Goal: Information Seeking & Learning: Understand process/instructions

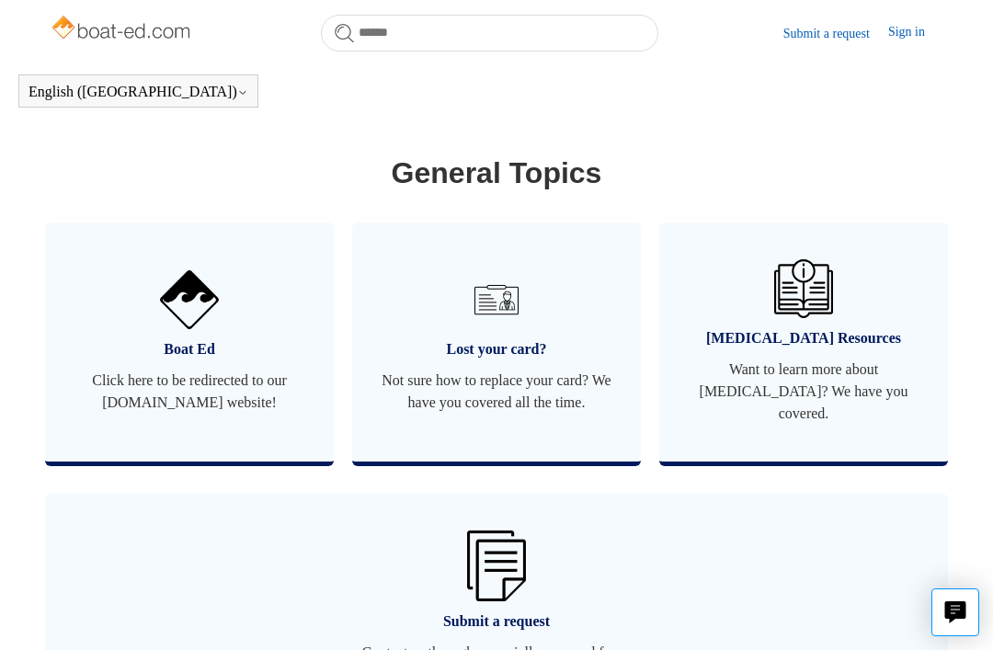
scroll to position [1072, 0]
click at [527, 361] on span "Lost your card?" at bounding box center [497, 349] width 234 height 22
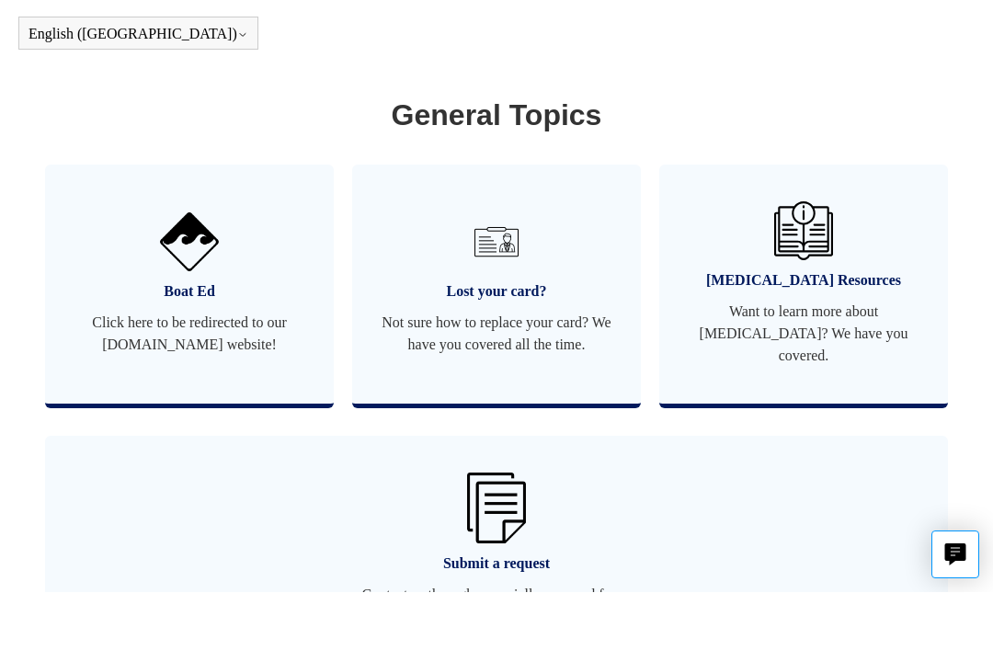
scroll to position [1132, 0]
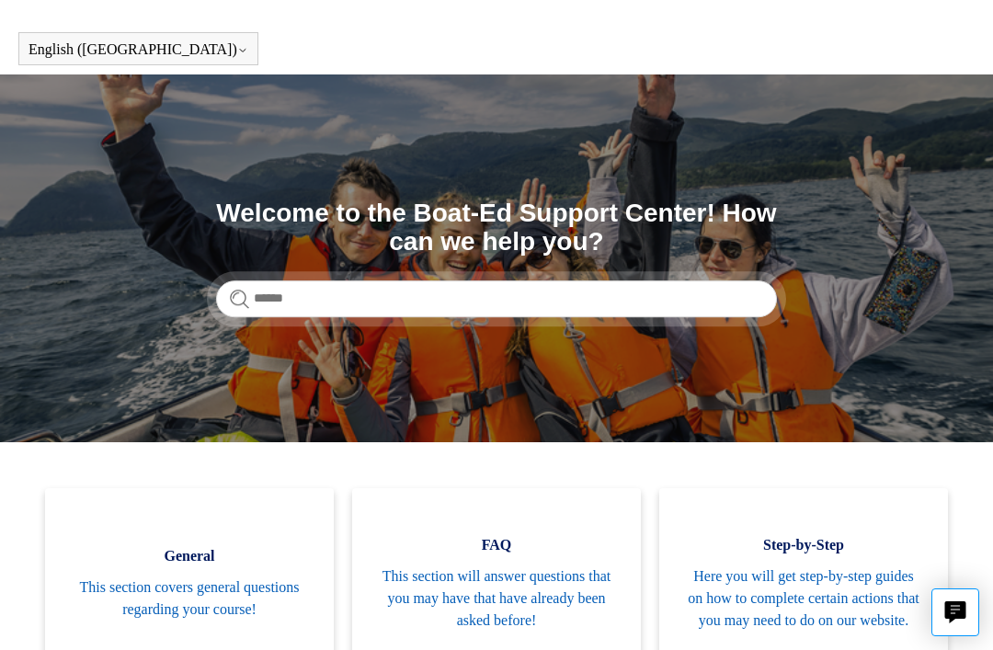
scroll to position [29, 0]
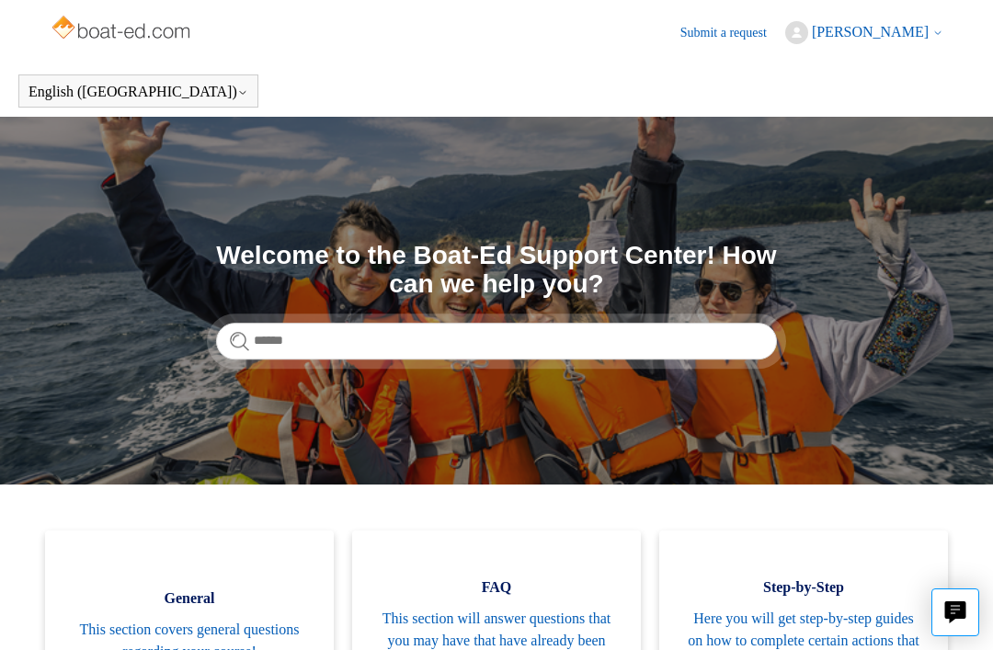
click at [902, 28] on span "[PERSON_NAME]" at bounding box center [870, 32] width 117 height 16
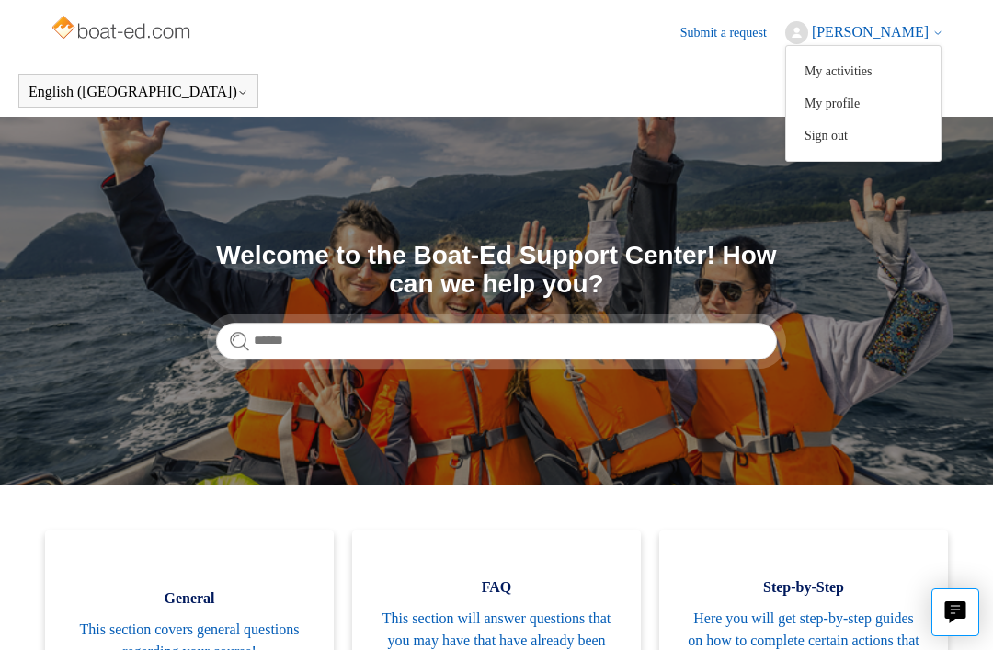
click at [878, 109] on link "My profile" at bounding box center [863, 103] width 155 height 32
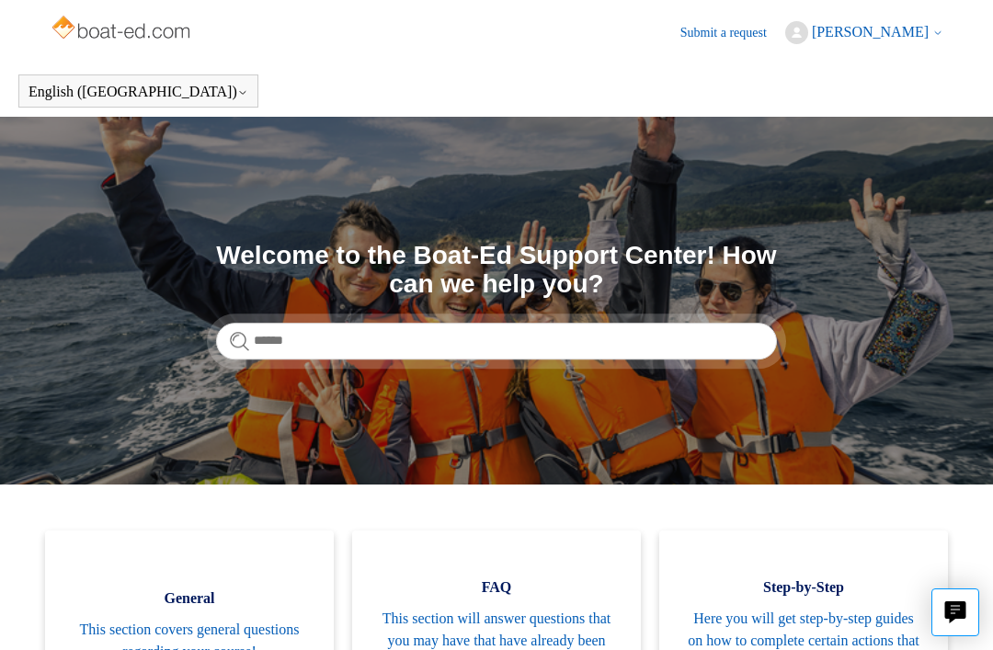
click at [753, 30] on link "Submit a request" at bounding box center [733, 32] width 105 height 19
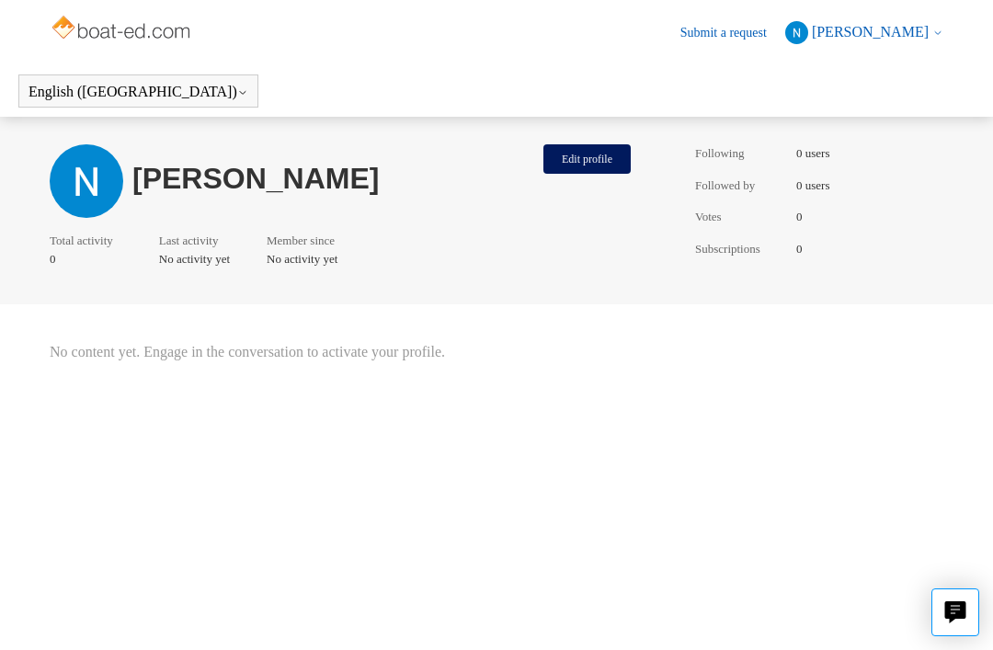
click at [614, 145] on button "Edit profile" at bounding box center [587, 158] width 87 height 29
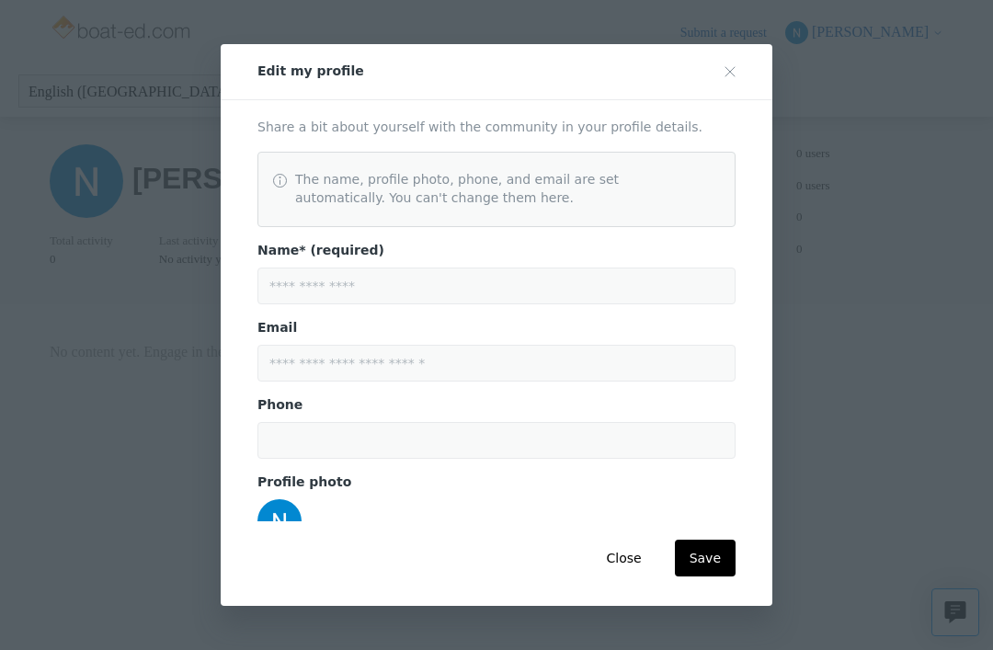
click at [878, 207] on div "**********" at bounding box center [496, 325] width 993 height 650
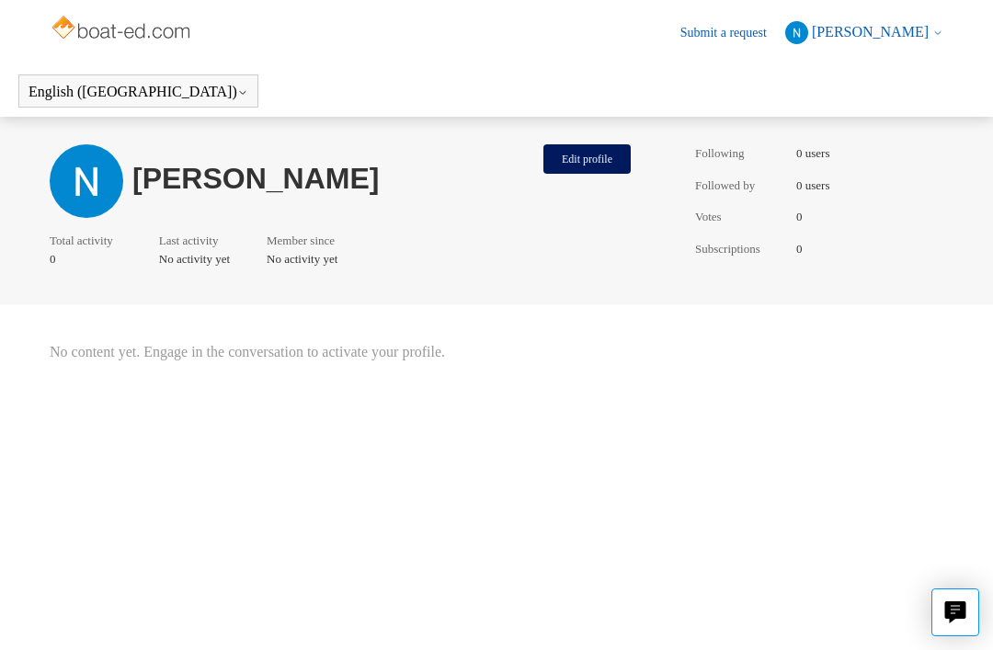
click at [587, 155] on button "Edit profile" at bounding box center [587, 158] width 87 height 29
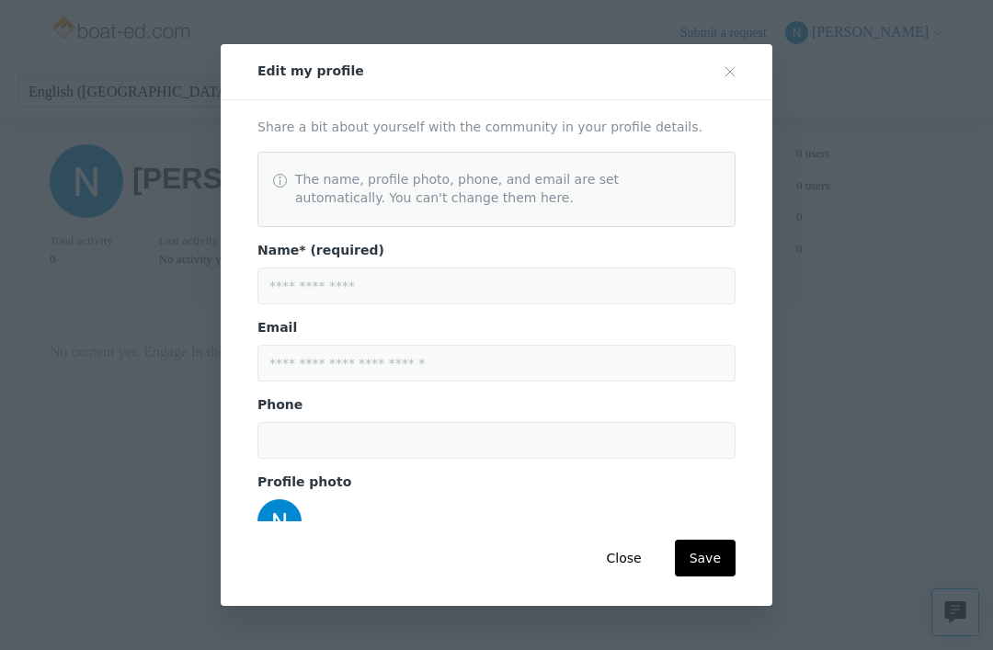
click at [521, 156] on div "The name, profile photo, phone, and email are set automatically. You can't chan…" at bounding box center [497, 189] width 478 height 75
click at [719, 53] on button "Close modal" at bounding box center [730, 71] width 37 height 37
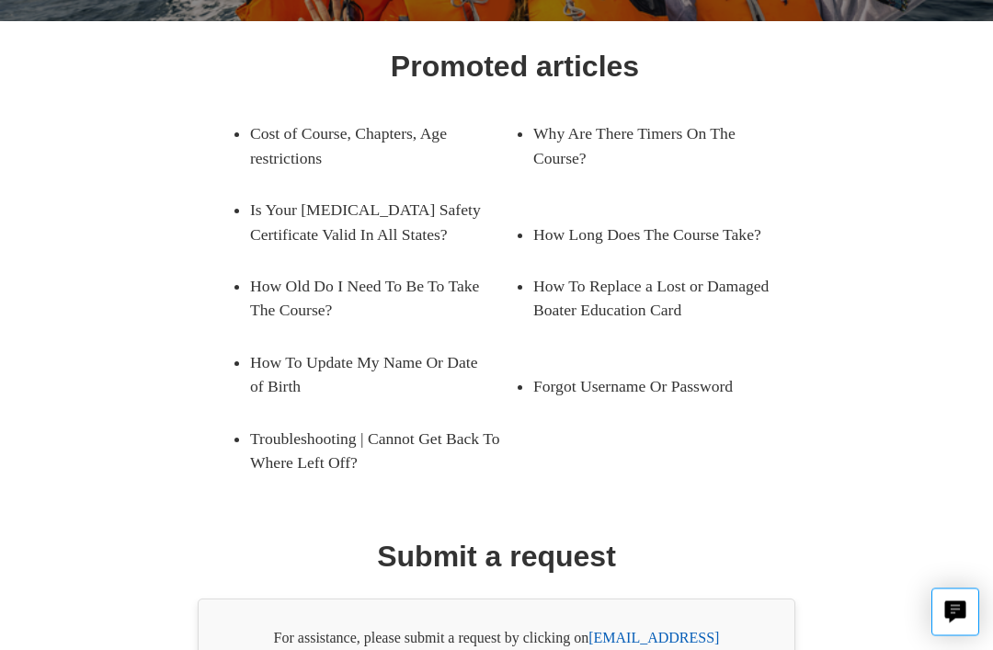
scroll to position [266, 0]
click at [353, 367] on link "How To Update My Name Or Date of Birth" at bounding box center [368, 375] width 237 height 76
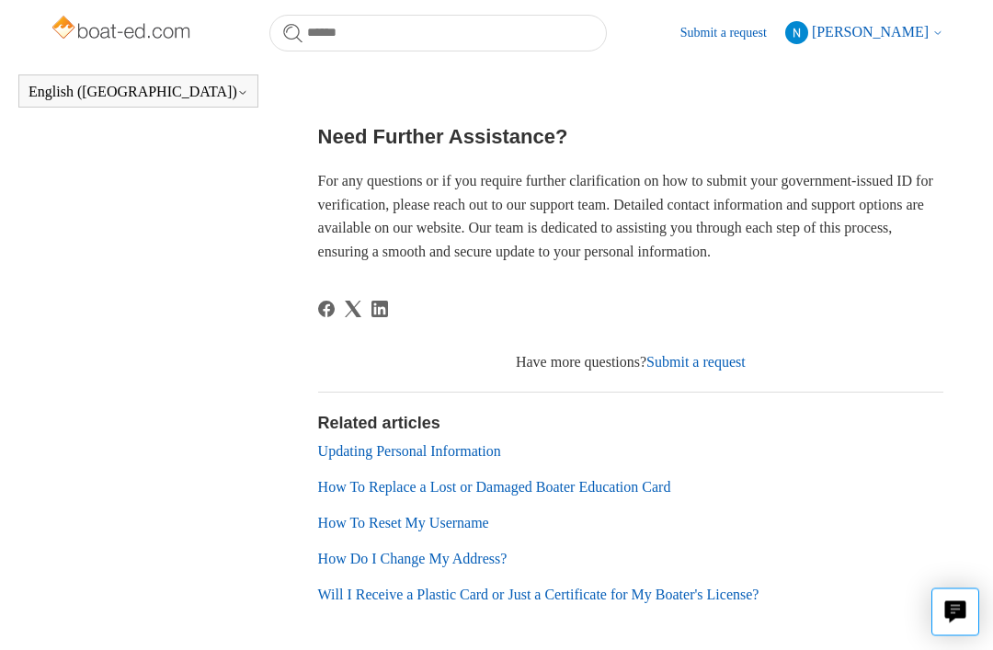
scroll to position [1316, 0]
click at [720, 370] on link "Submit a request" at bounding box center [696, 362] width 99 height 16
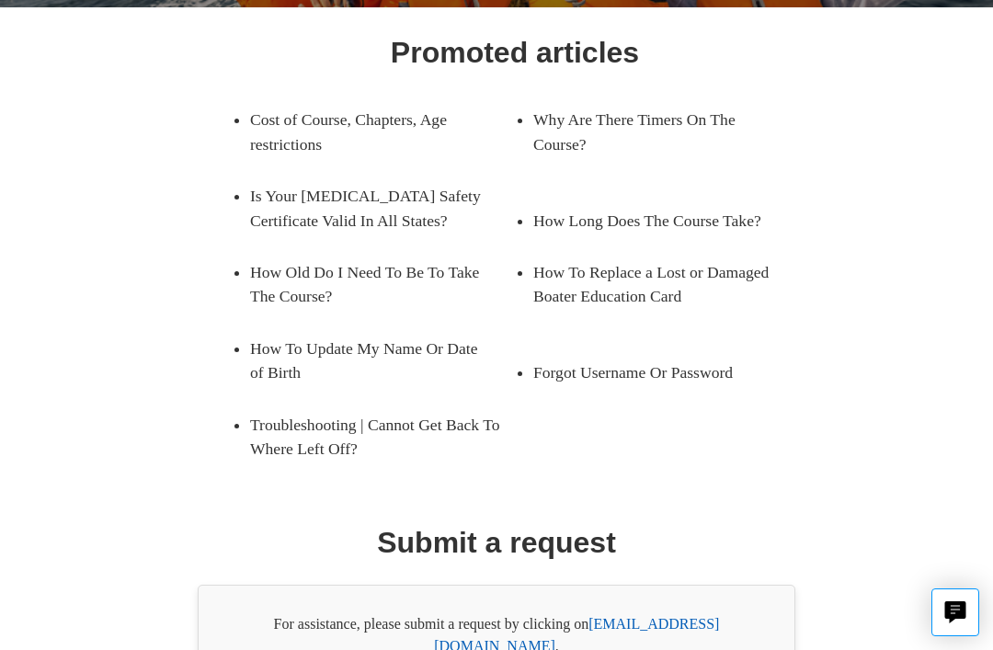
scroll to position [327, 0]
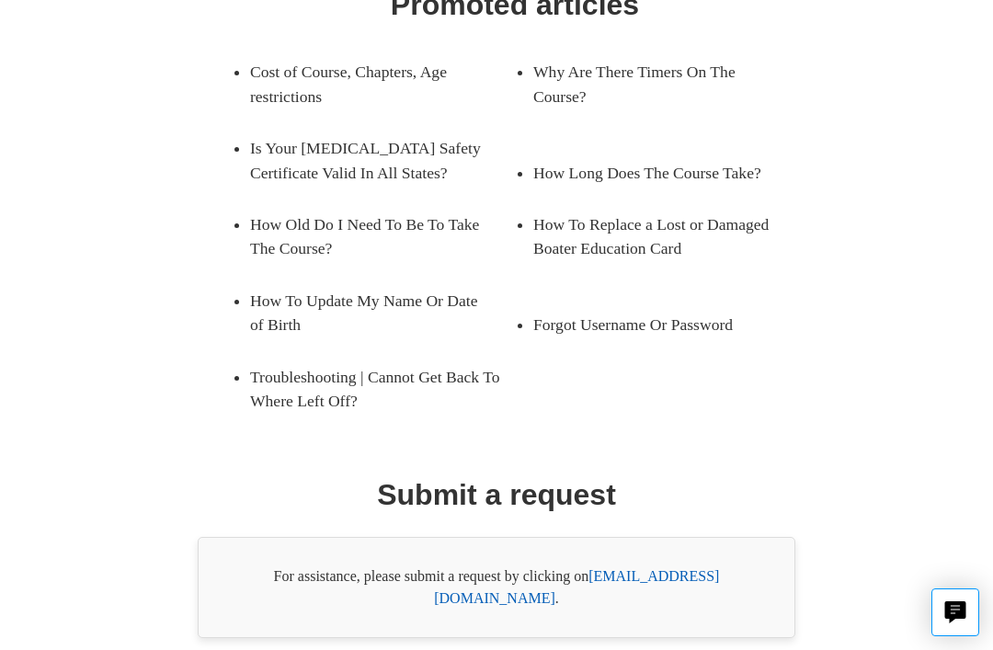
click at [685, 571] on link "support@boat-ed.com" at bounding box center [576, 587] width 285 height 38
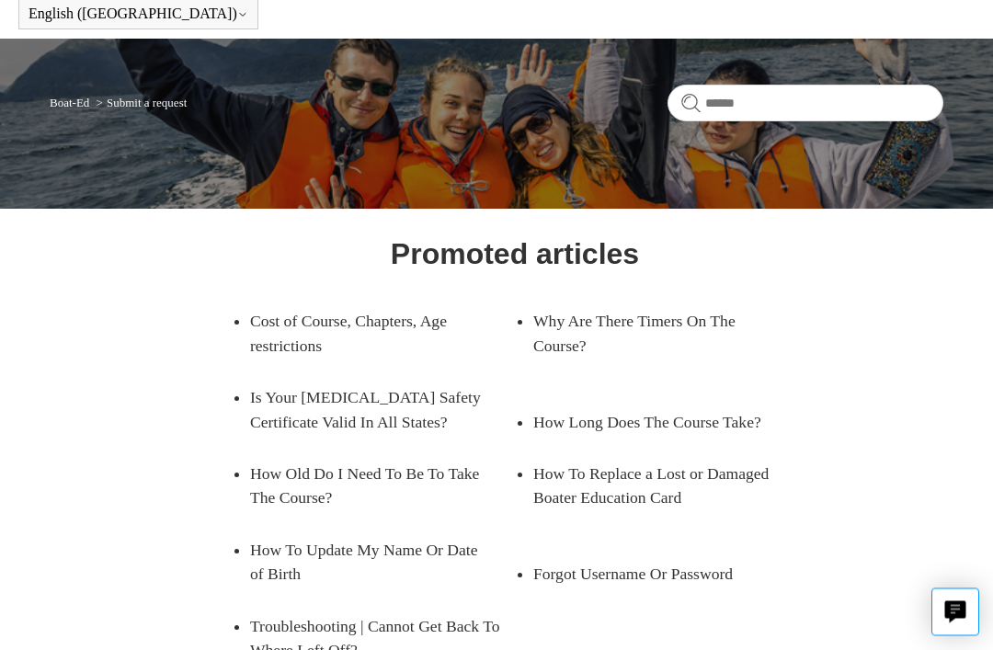
scroll to position [0, 0]
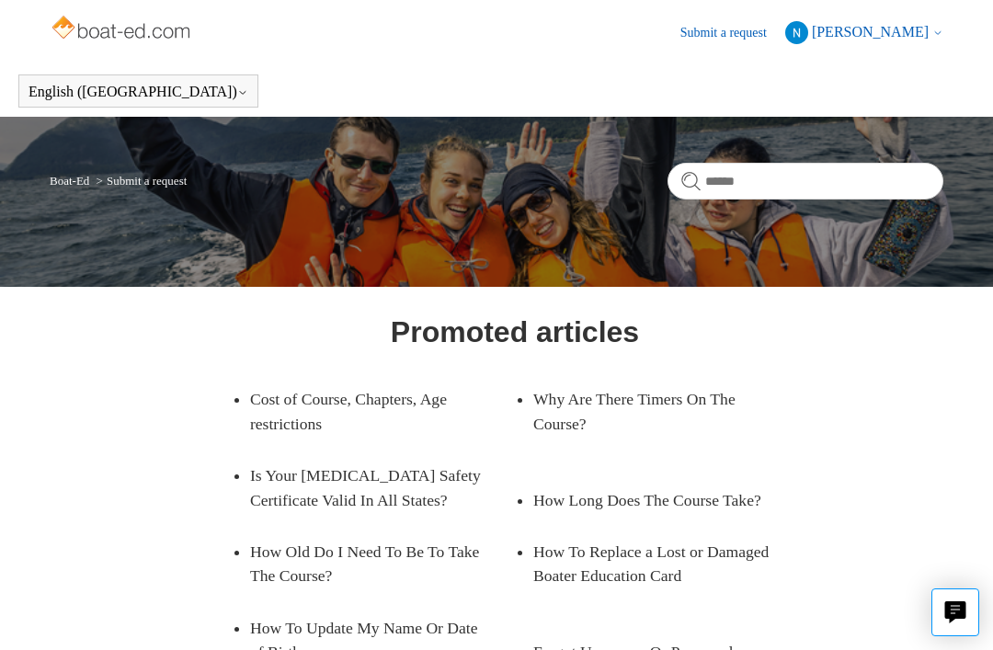
click at [888, 40] on button "[PERSON_NAME]" at bounding box center [864, 32] width 158 height 23
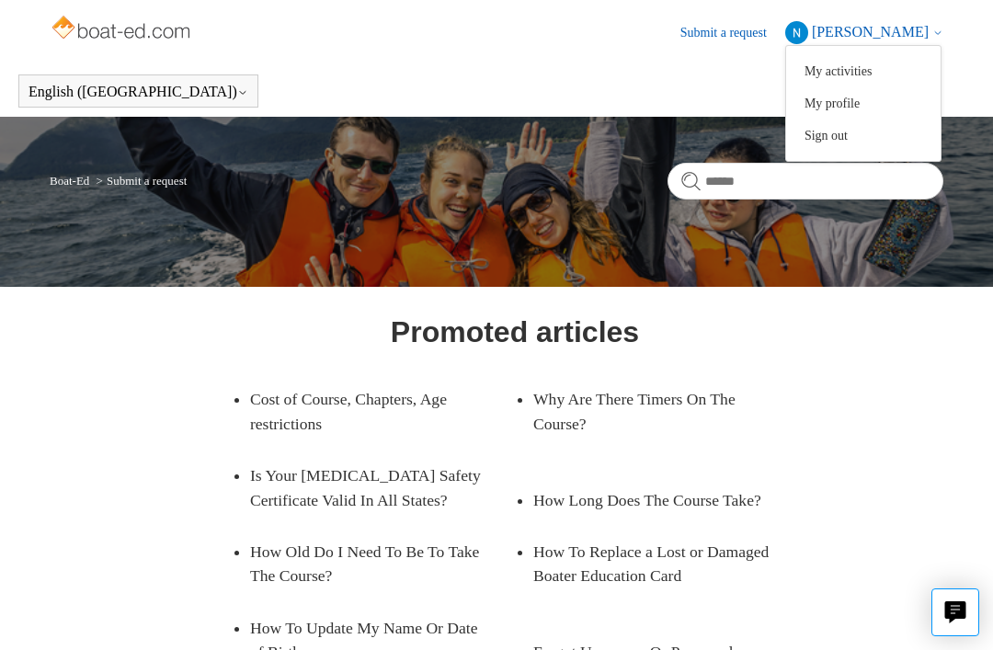
click at [877, 108] on link "My profile" at bounding box center [863, 103] width 155 height 32
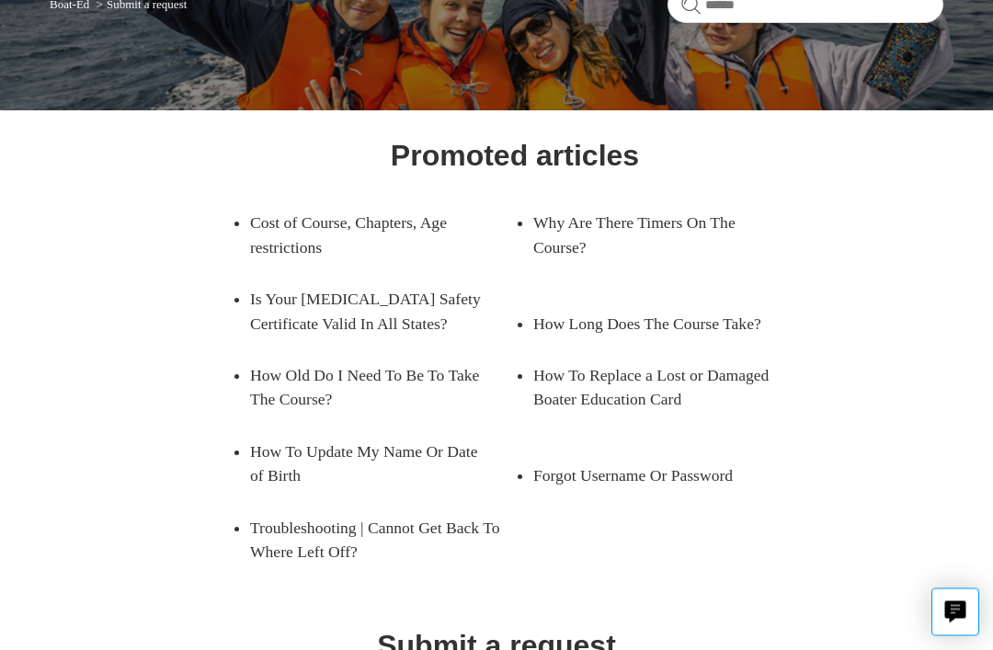
scroll to position [177, 0]
click at [395, 444] on link "How To Update My Name Or Date of Birth" at bounding box center [368, 464] width 237 height 76
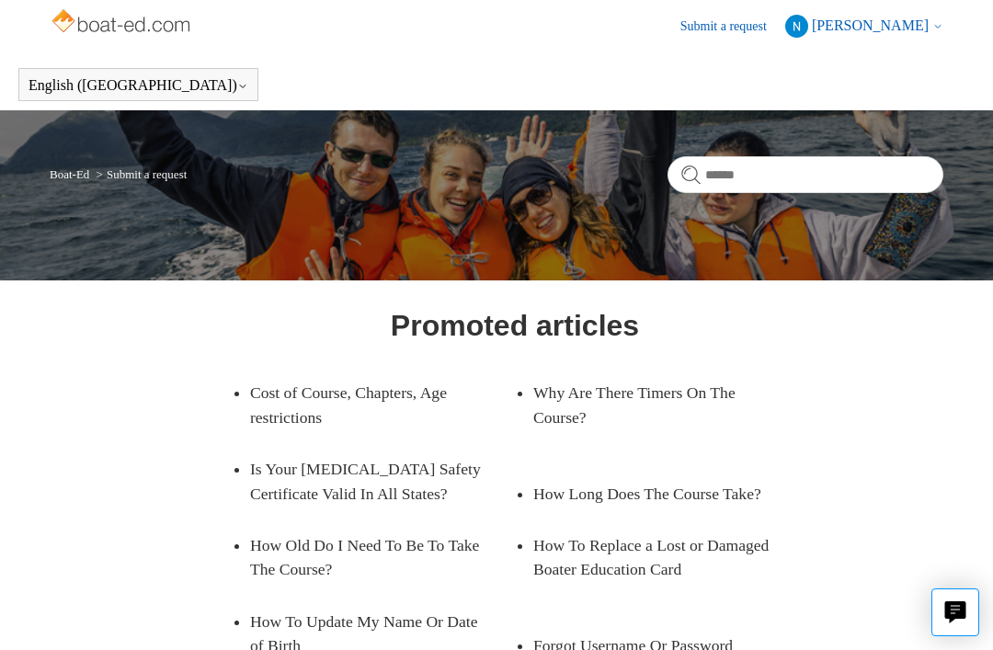
scroll to position [0, 0]
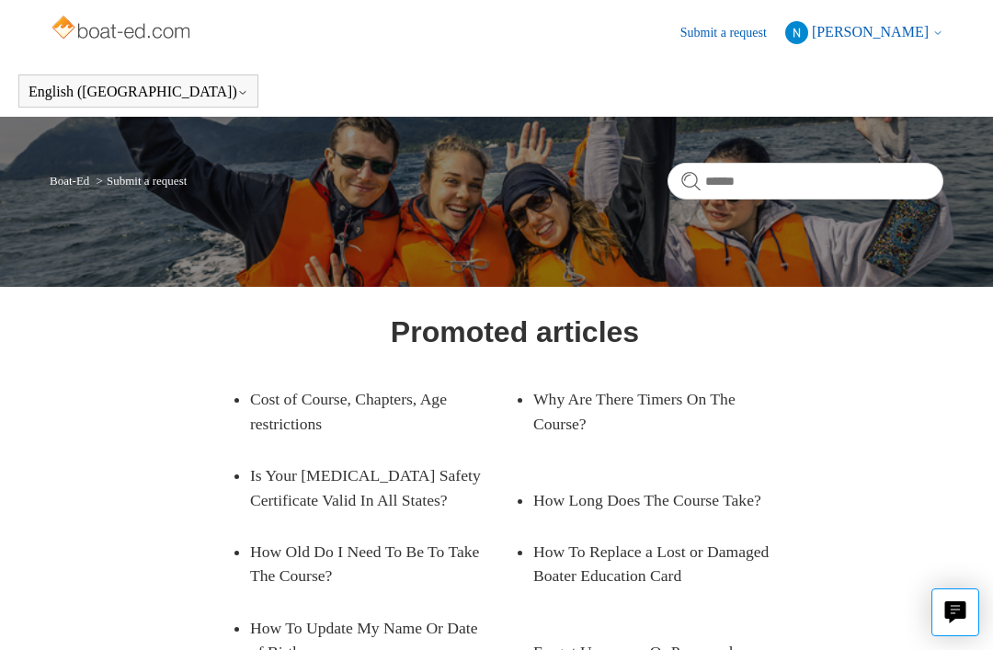
click at [898, 29] on span "[PERSON_NAME]" at bounding box center [870, 32] width 117 height 16
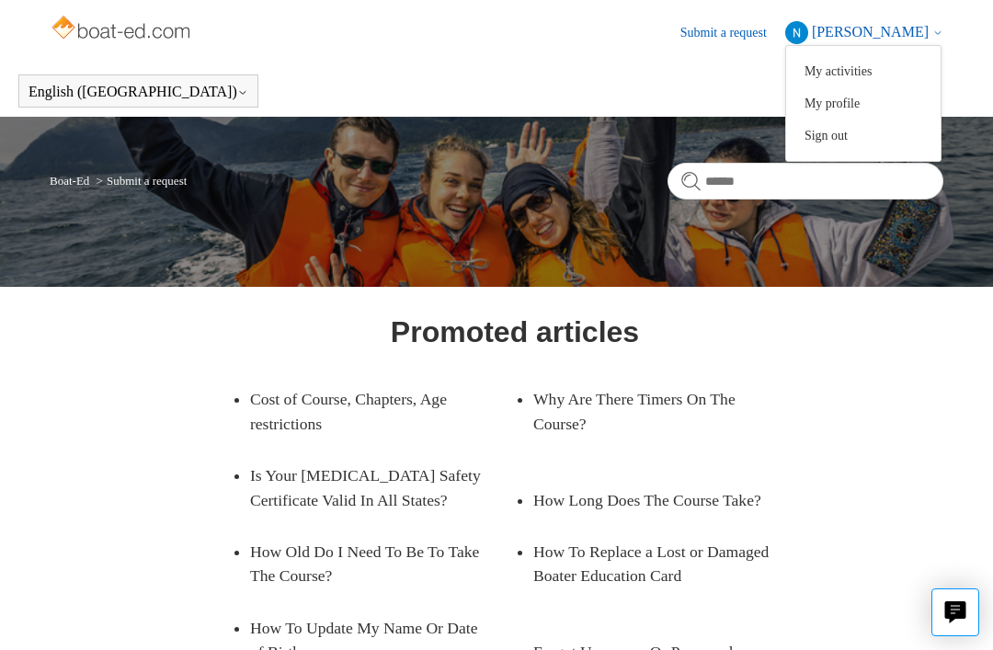
click at [912, 31] on span "[PERSON_NAME]" at bounding box center [870, 32] width 117 height 16
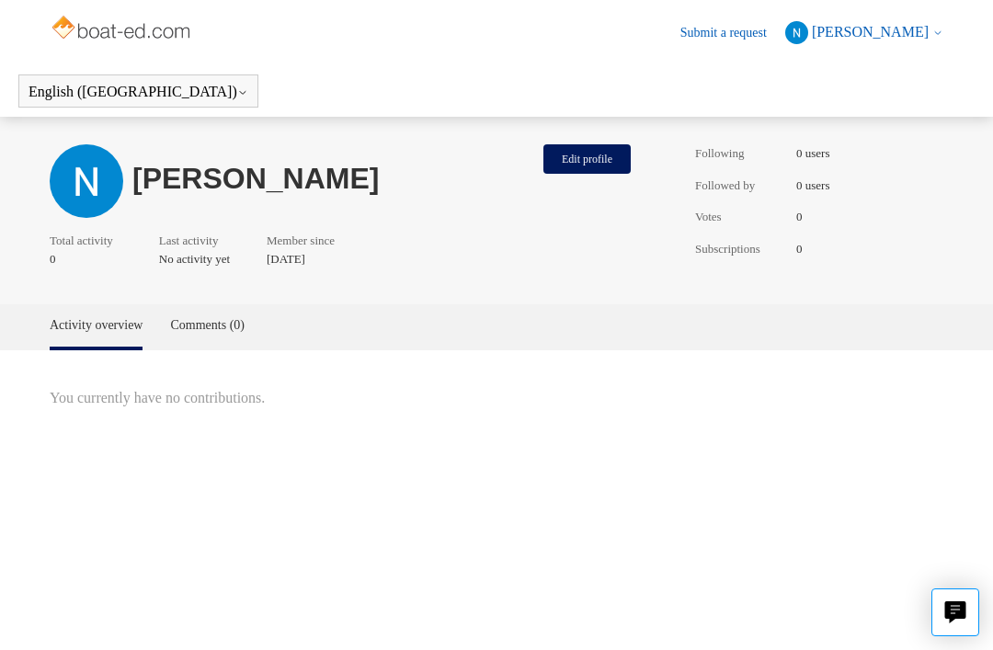
click at [623, 154] on button "Edit profile" at bounding box center [587, 158] width 87 height 29
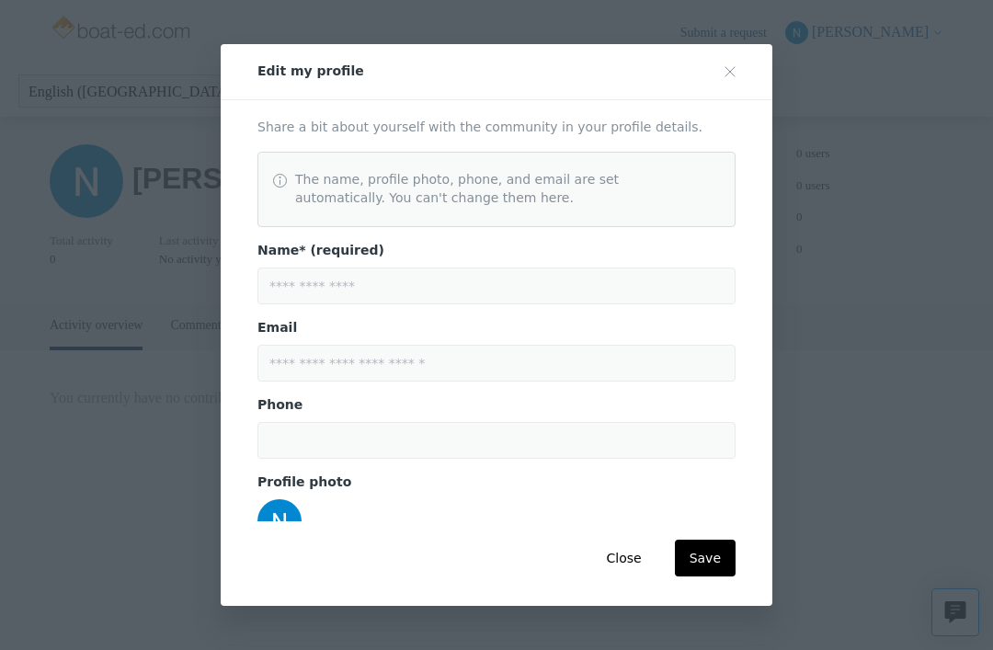
click at [664, 176] on div "The name, profile photo, phone, and email are set automatically. You can't chan…" at bounding box center [497, 189] width 478 height 75
click at [663, 176] on div "The name, profile photo, phone, and email are set automatically. You can't chan…" at bounding box center [497, 189] width 478 height 75
click at [680, 153] on div "The name, profile photo, phone, and email are set automatically. You can't chan…" at bounding box center [497, 189] width 478 height 75
click at [679, 153] on div "The name, profile photo, phone, and email are set automatically. You can't chan…" at bounding box center [497, 189] width 478 height 75
click at [655, 227] on div at bounding box center [497, 234] width 478 height 15
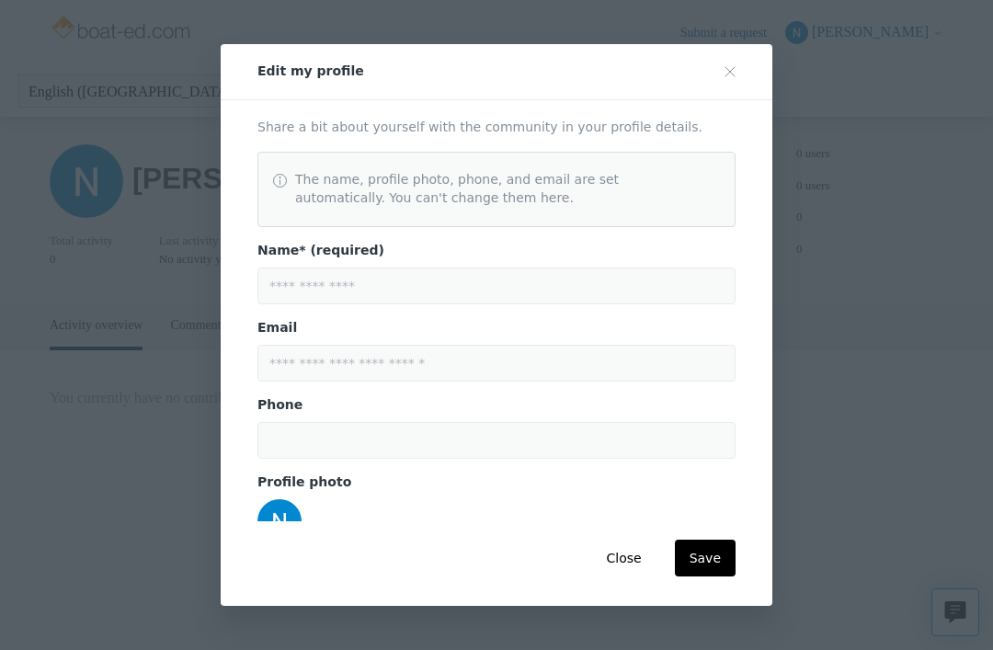
click at [654, 227] on div at bounding box center [497, 234] width 478 height 15
click at [631, 577] on button "Close" at bounding box center [623, 558] width 64 height 37
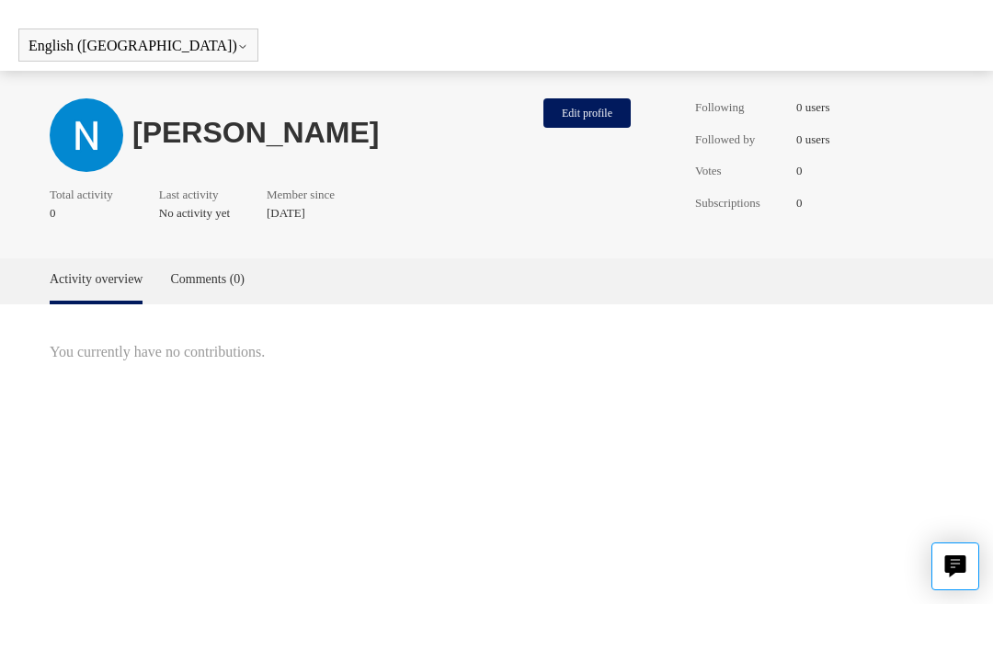
scroll to position [46, 0]
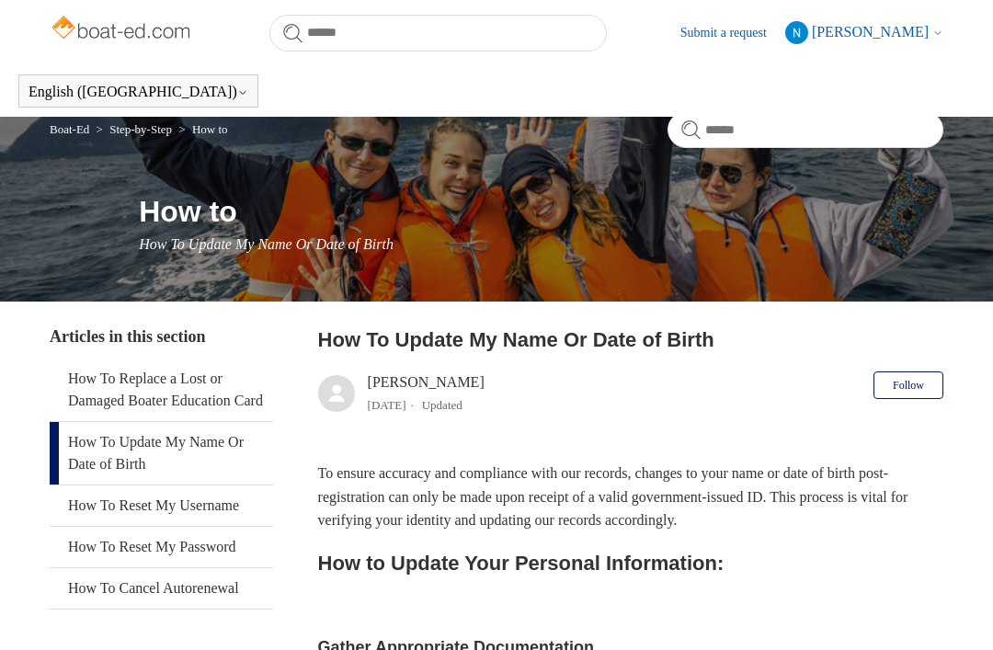
scroll to position [1376, 0]
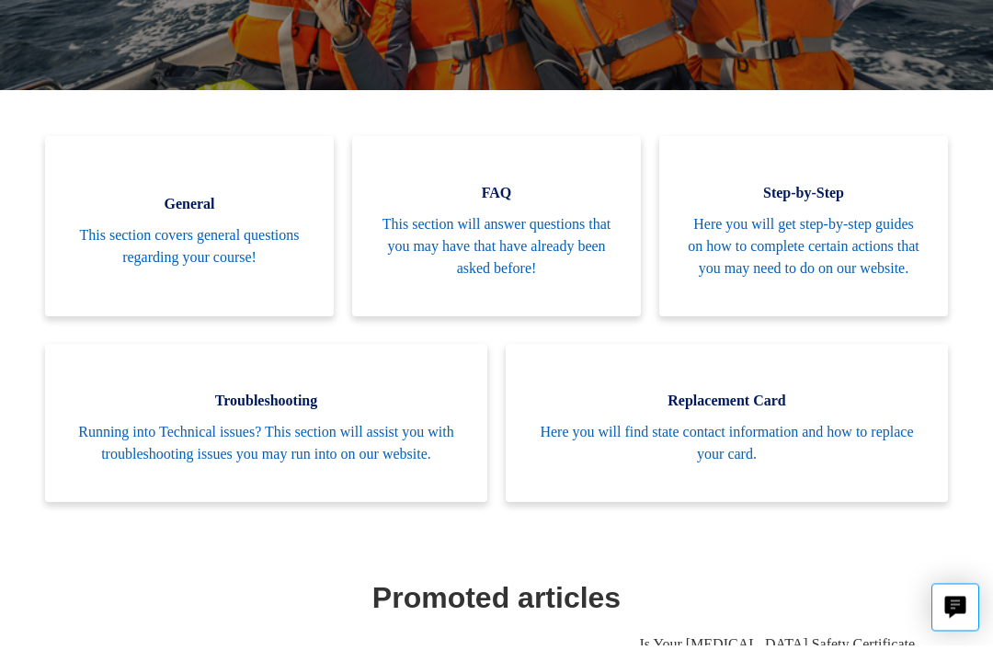
scroll to position [323, 0]
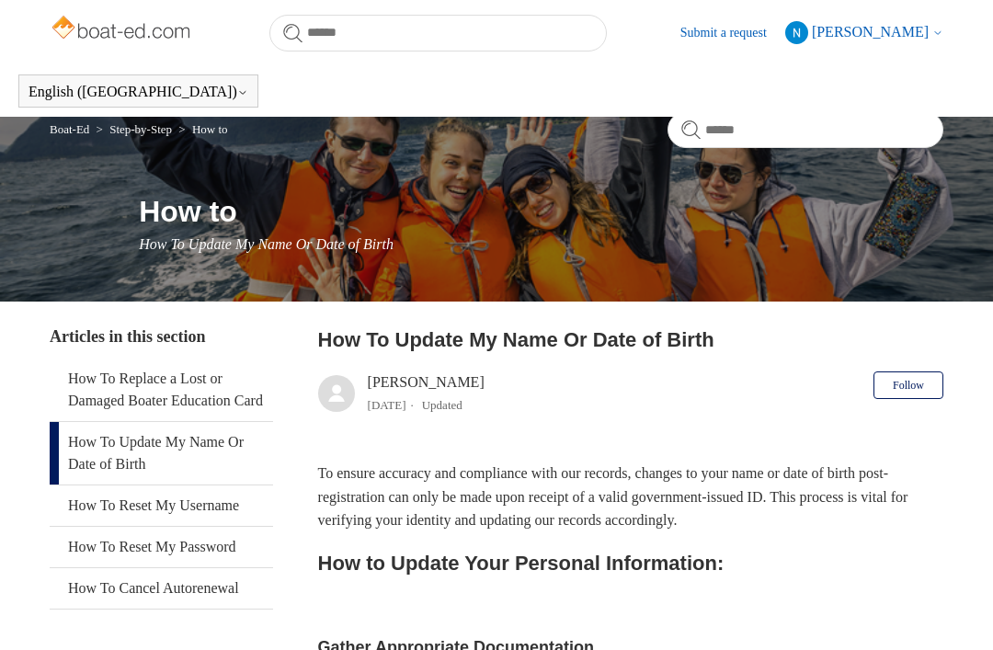
scroll to position [1376, 0]
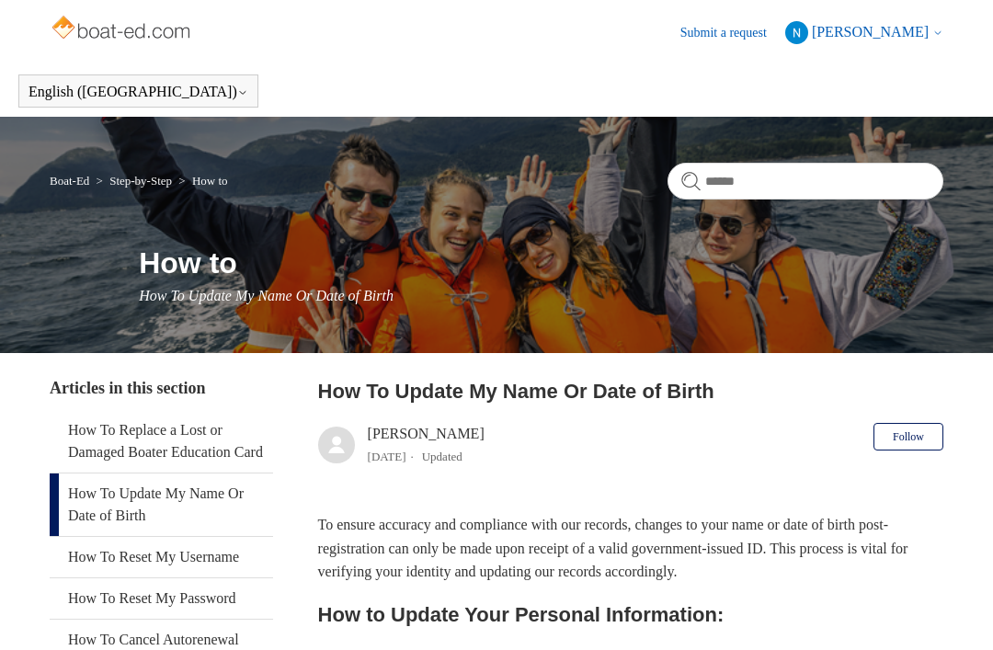
scroll to position [1376, 0]
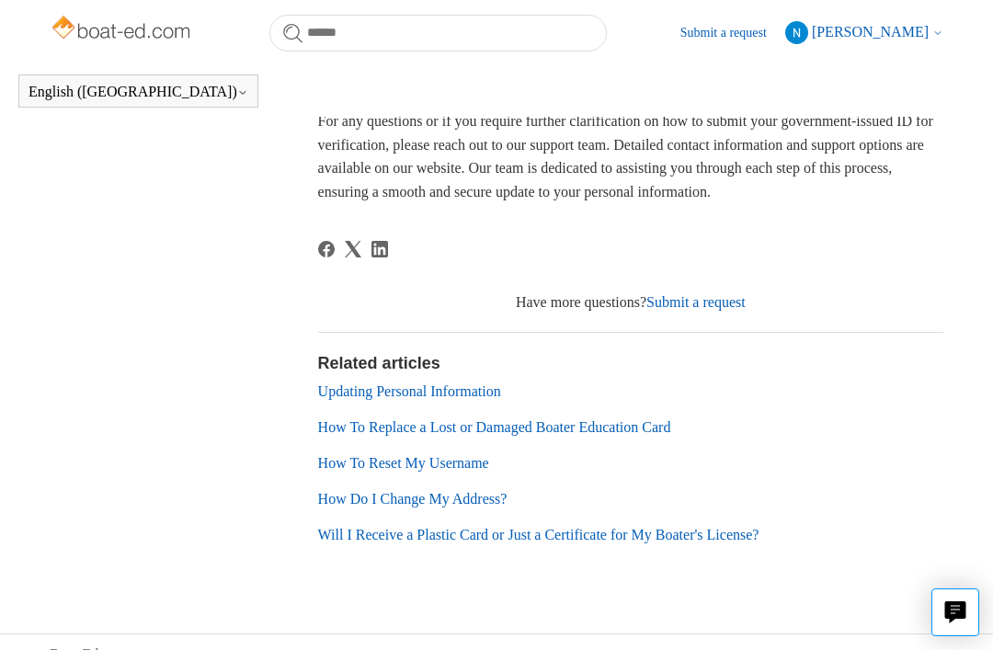
click at [884, 30] on span "[PERSON_NAME]" at bounding box center [870, 32] width 117 height 16
click at [854, 138] on link "Sign out" at bounding box center [863, 136] width 155 height 32
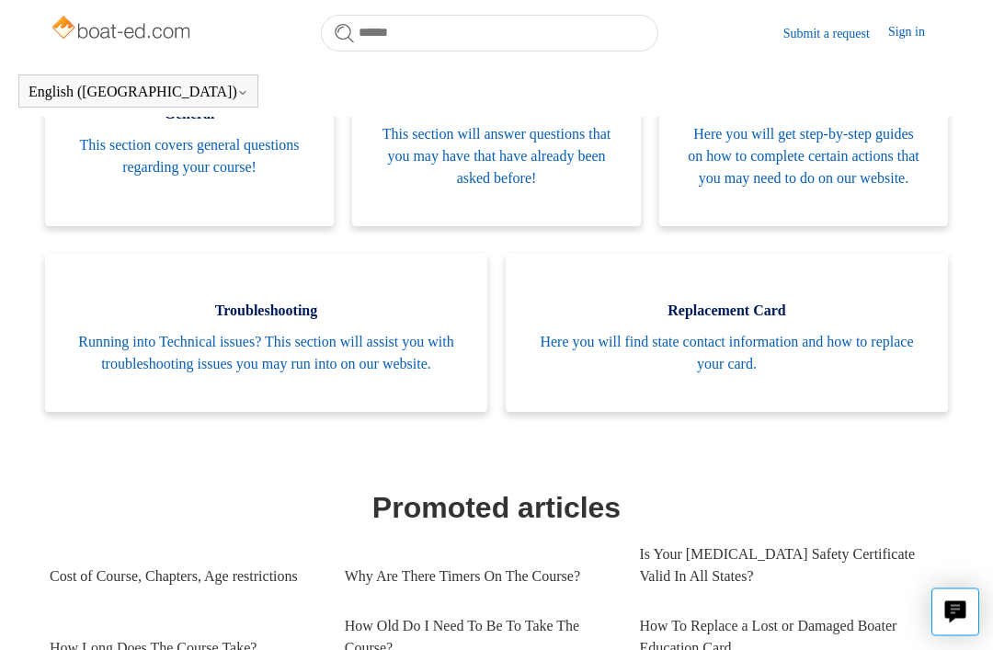
scroll to position [433, 0]
click at [781, 350] on link "Replacement Card Here you will find state contact information and how to replac…" at bounding box center [727, 333] width 442 height 158
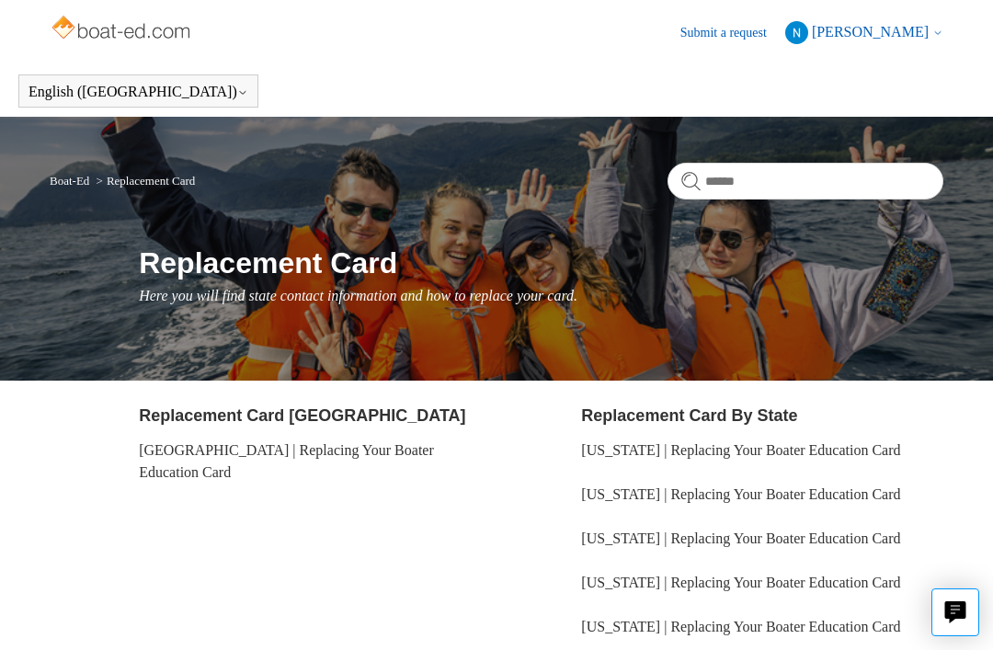
click at [888, 44] on button "[PERSON_NAME]" at bounding box center [864, 32] width 158 height 23
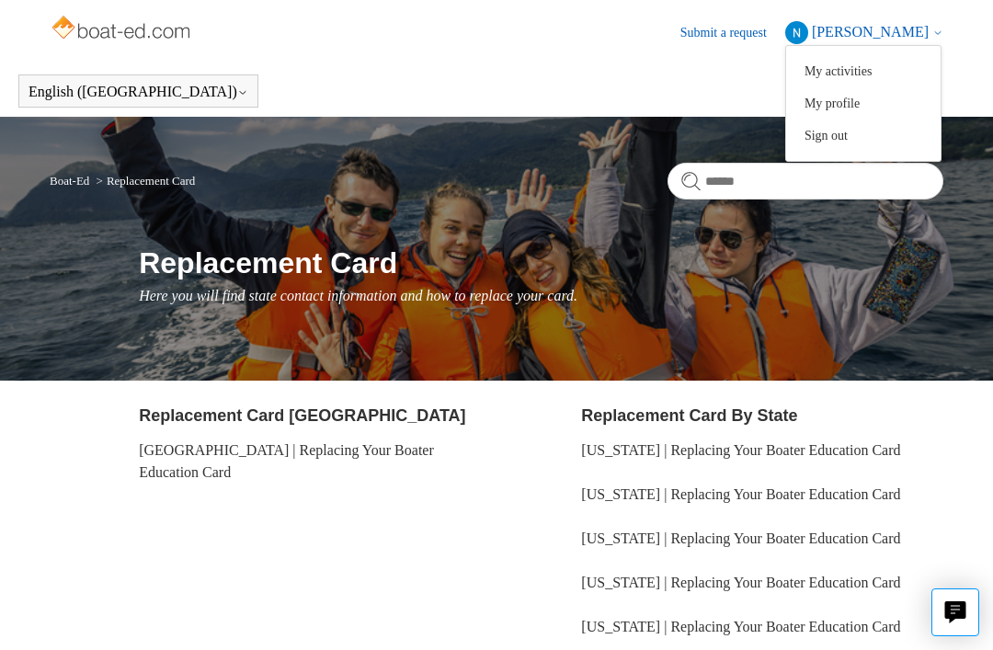
click at [876, 104] on link "My profile" at bounding box center [863, 103] width 155 height 32
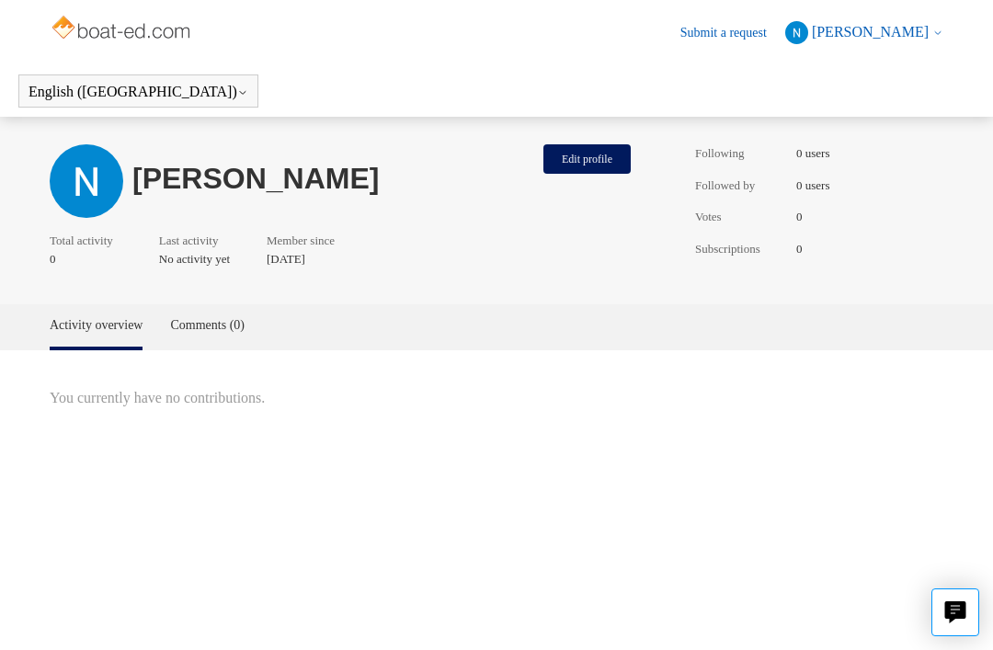
click at [736, 449] on main "[PERSON_NAME] Edit profile Total activity 0 Last activity No activity yet Membe…" at bounding box center [496, 357] width 993 height 481
